Goal: Check status: Check status

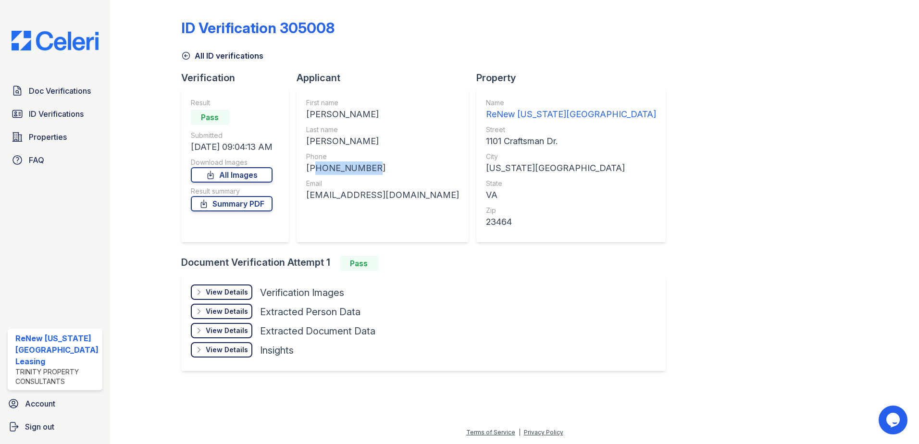
drag, startPoint x: 374, startPoint y: 169, endPoint x: 315, endPoint y: 163, distance: 58.9
click at [315, 163] on div "+17576726408" at bounding box center [382, 168] width 153 height 13
drag, startPoint x: 315, startPoint y: 163, endPoint x: 326, endPoint y: 170, distance: 12.9
copy div "17576726408"
drag, startPoint x: 403, startPoint y: 195, endPoint x: 309, endPoint y: 192, distance: 93.8
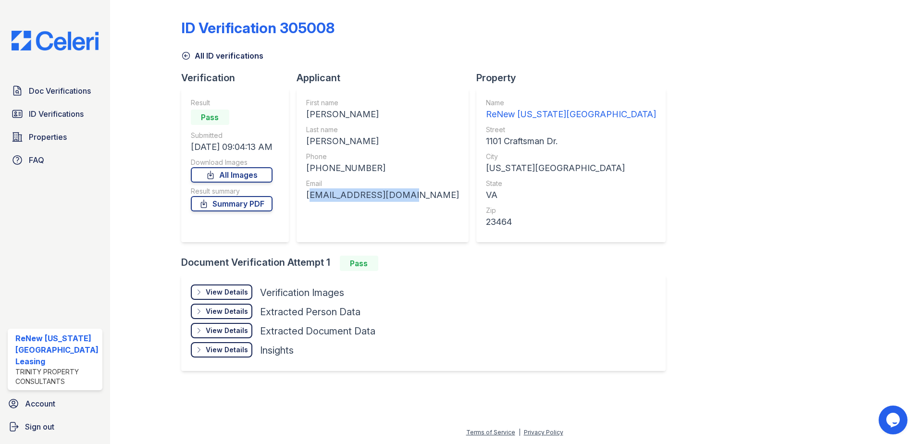
click at [309, 192] on div "First name SHADONNA PATRICE Last name MAYFIELD Phone +17576726408 Email shapatr…" at bounding box center [383, 165] width 172 height 154
drag, startPoint x: 309, startPoint y: 192, endPoint x: 318, endPoint y: 194, distance: 9.4
copy div "shapatrice@yahoo.com"
click at [40, 89] on span "Doc Verifications" at bounding box center [60, 91] width 62 height 12
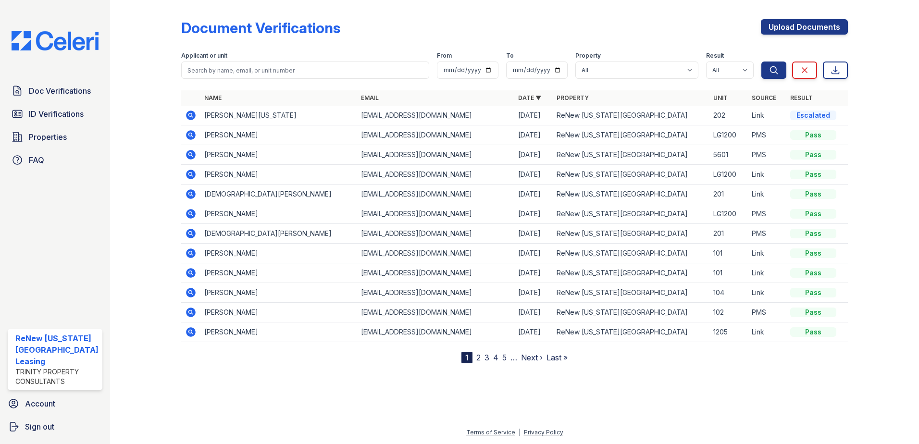
click at [190, 116] on icon at bounding box center [191, 116] width 12 height 12
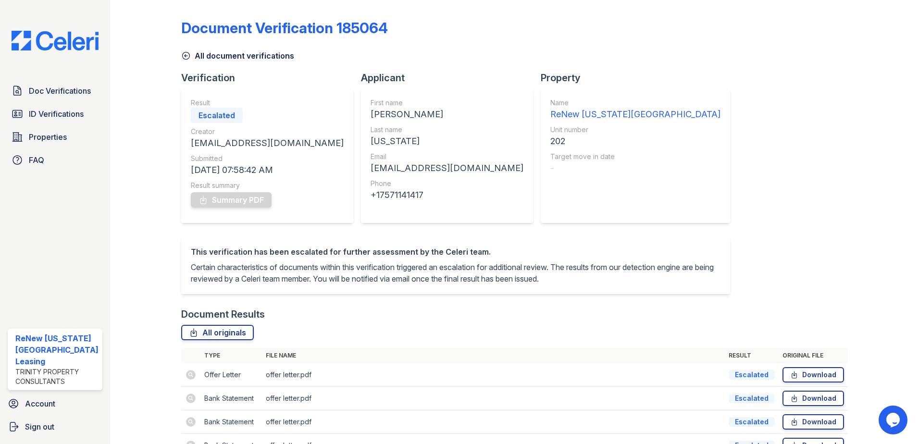
click at [188, 387] on td at bounding box center [190, 376] width 19 height 24
click at [195, 411] on td at bounding box center [190, 399] width 19 height 24
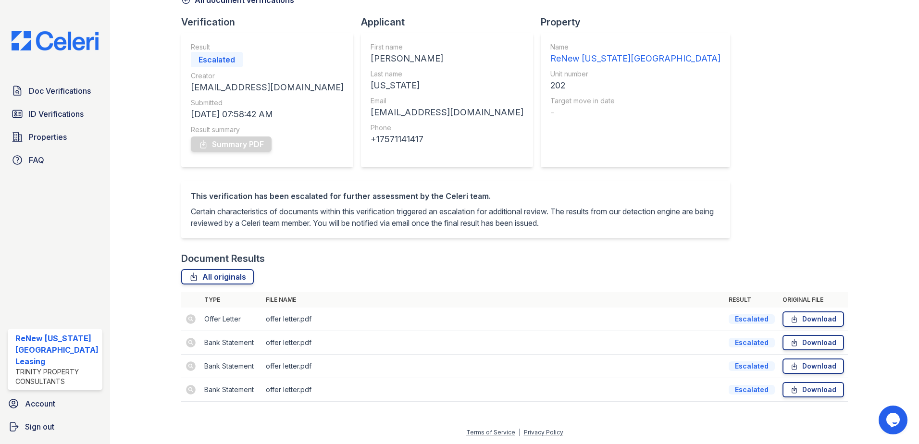
scroll to position [67, 0]
click at [44, 111] on span "ID Verifications" at bounding box center [56, 114] width 55 height 12
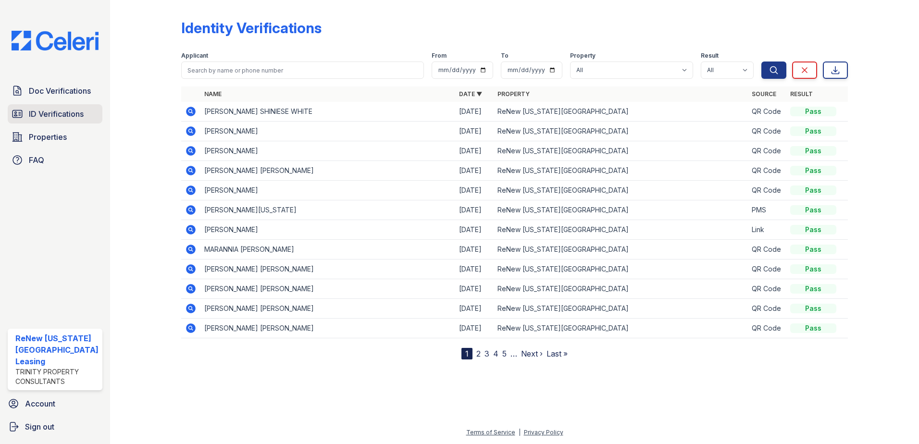
click at [67, 111] on span "ID Verifications" at bounding box center [56, 114] width 55 height 12
